Goal: Transaction & Acquisition: Purchase product/service

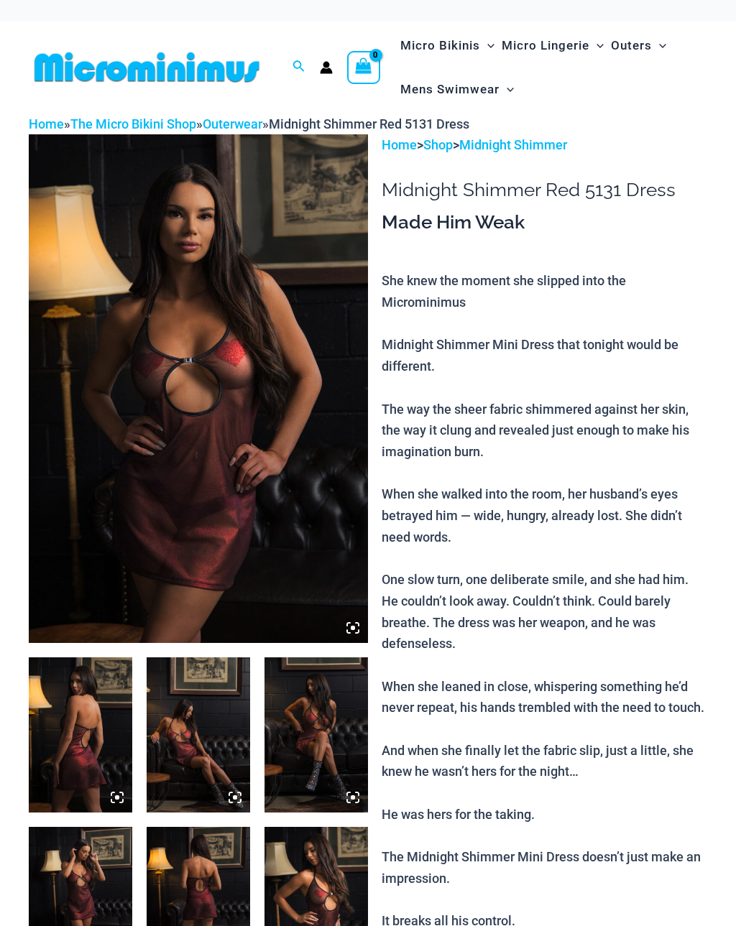
click at [82, 688] on img at bounding box center [80, 734] width 103 height 155
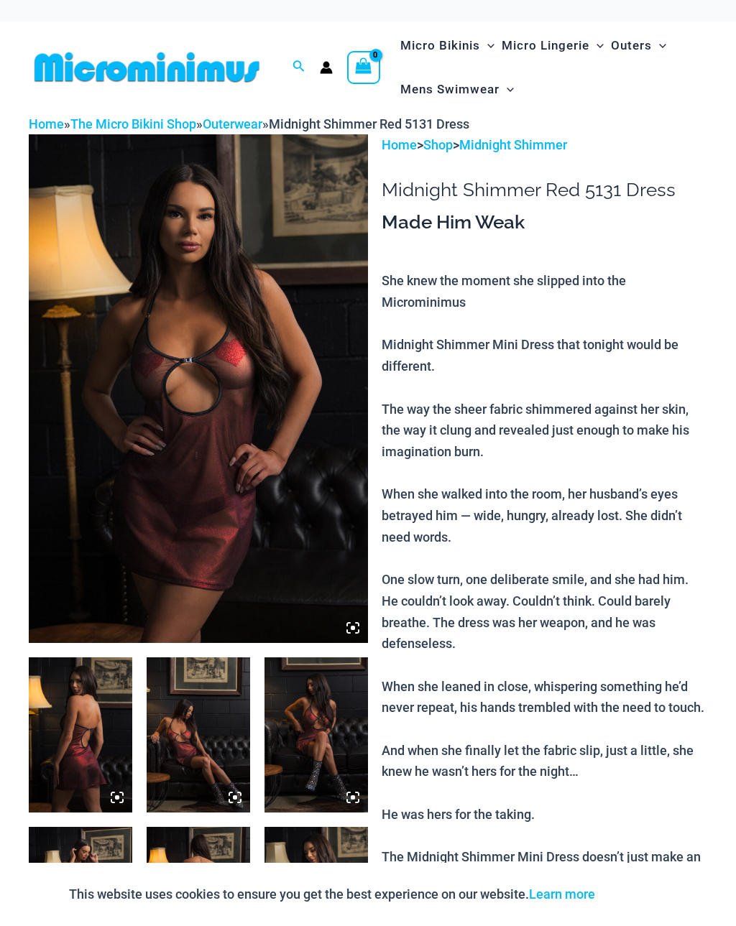
click at [90, 690] on img at bounding box center [80, 734] width 103 height 155
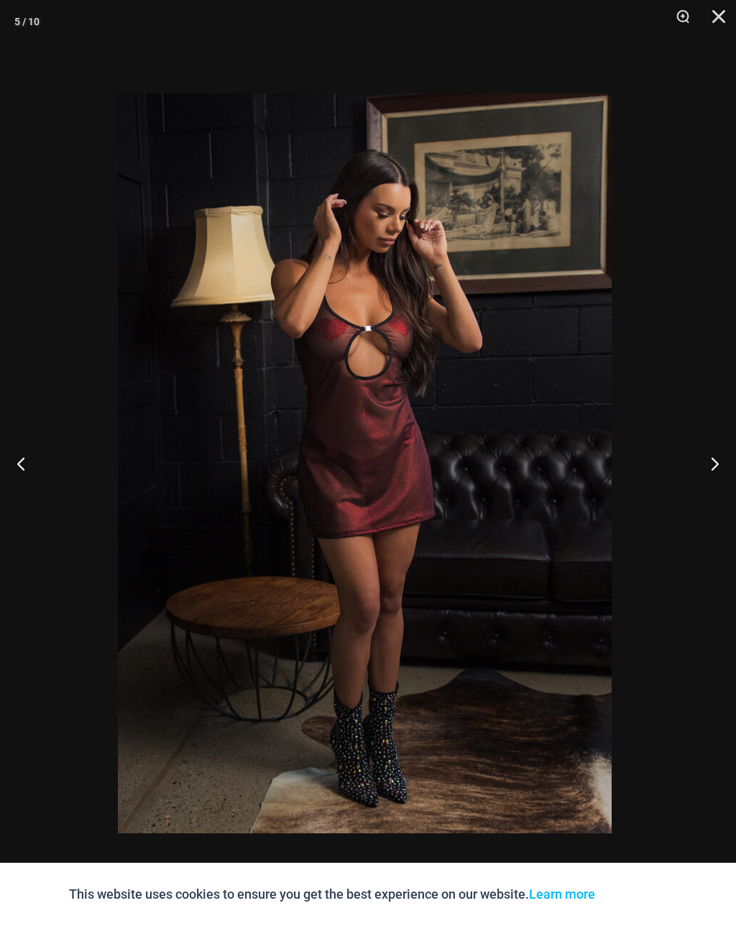
click at [118, 590] on img at bounding box center [365, 463] width 494 height 740
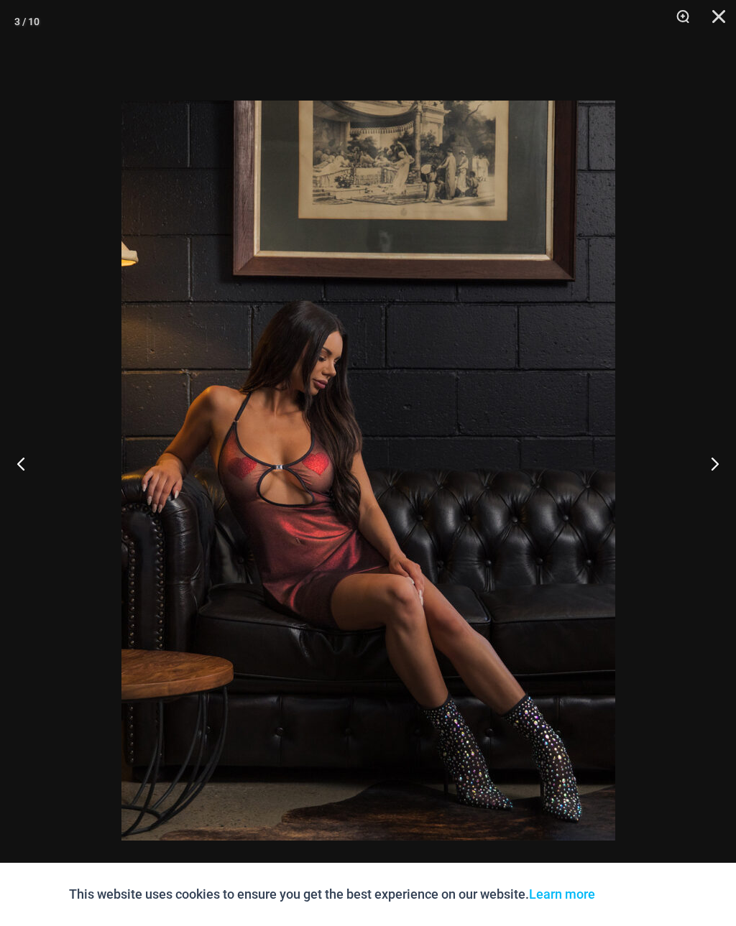
click at [65, 614] on div at bounding box center [368, 463] width 736 height 926
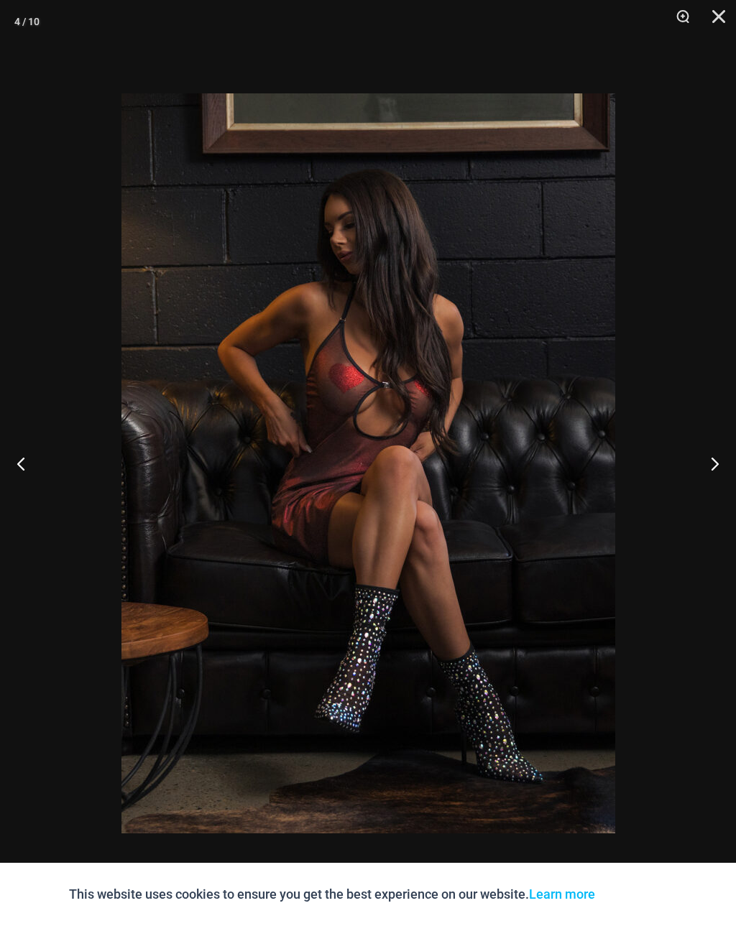
click at [719, 28] on button "Close" at bounding box center [714, 21] width 36 height 43
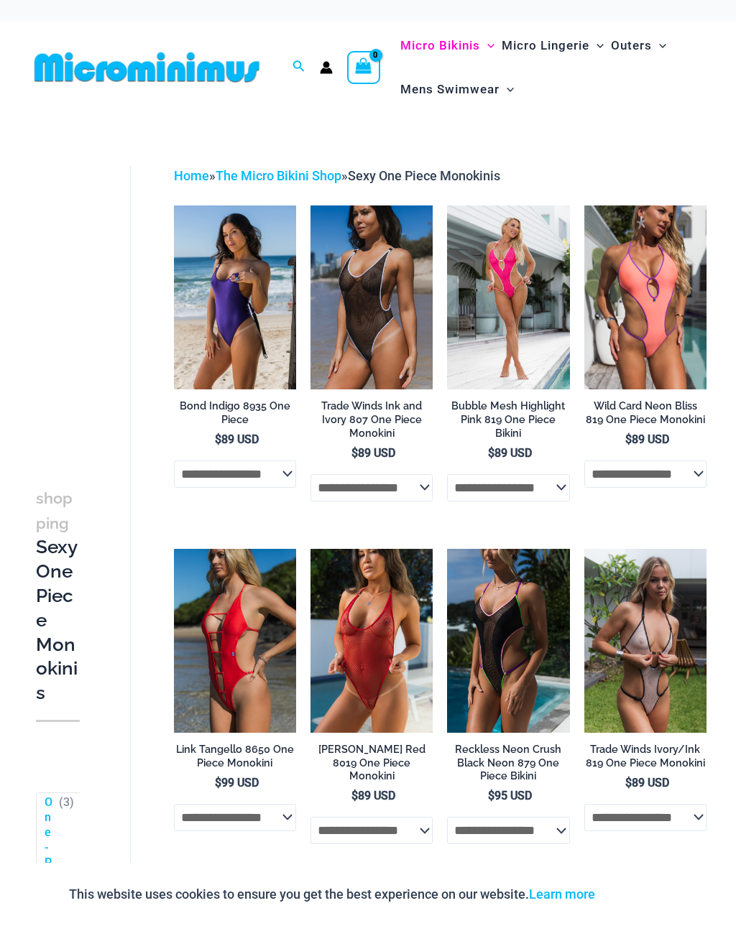
click at [310, 206] on img at bounding box center [310, 206] width 0 height 0
